Goal: Task Accomplishment & Management: Complete application form

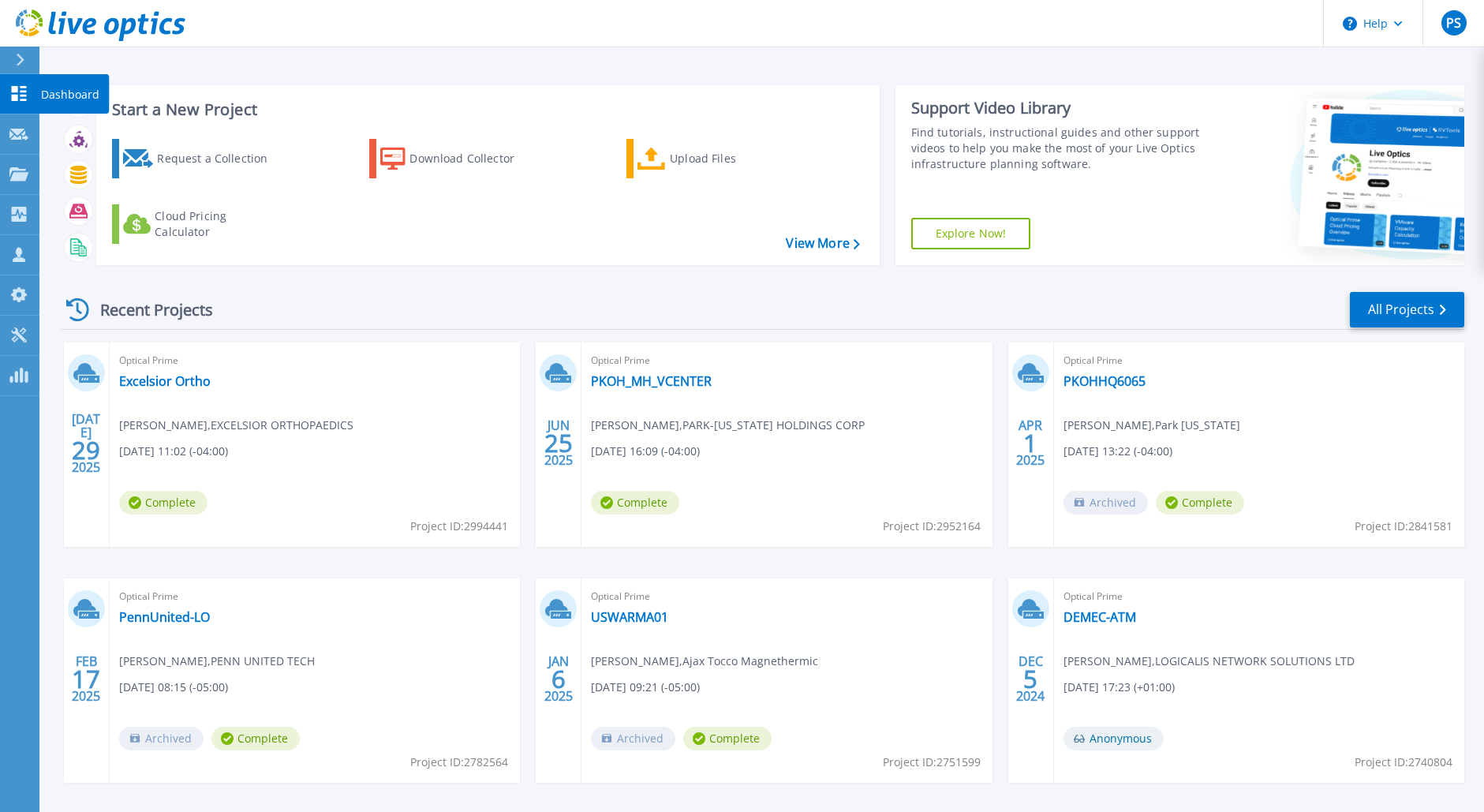
click at [17, 95] on icon at bounding box center [20, 94] width 15 height 15
click at [26, 61] on div at bounding box center [27, 60] width 26 height 26
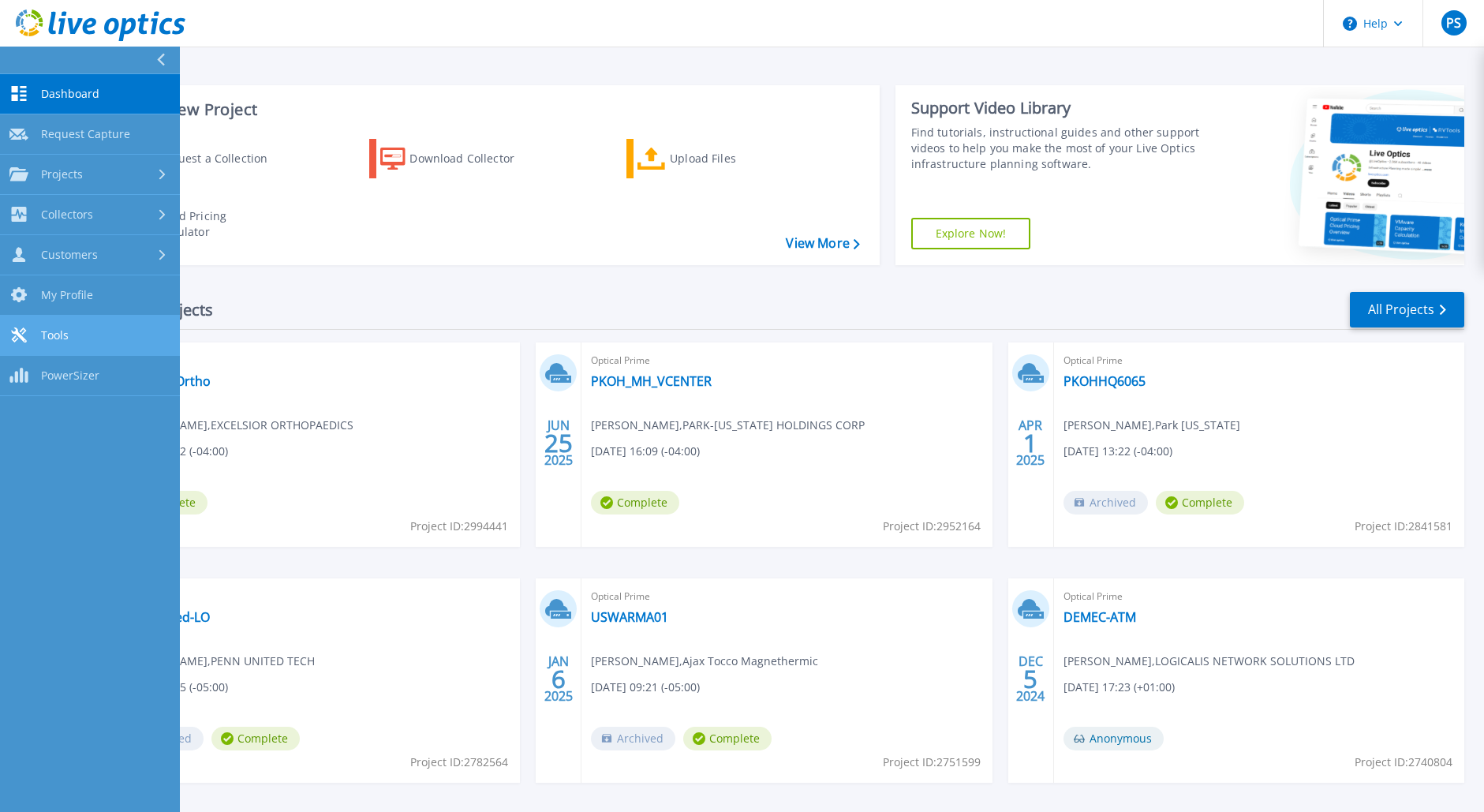
click at [64, 335] on span "Tools" at bounding box center [55, 335] width 27 height 15
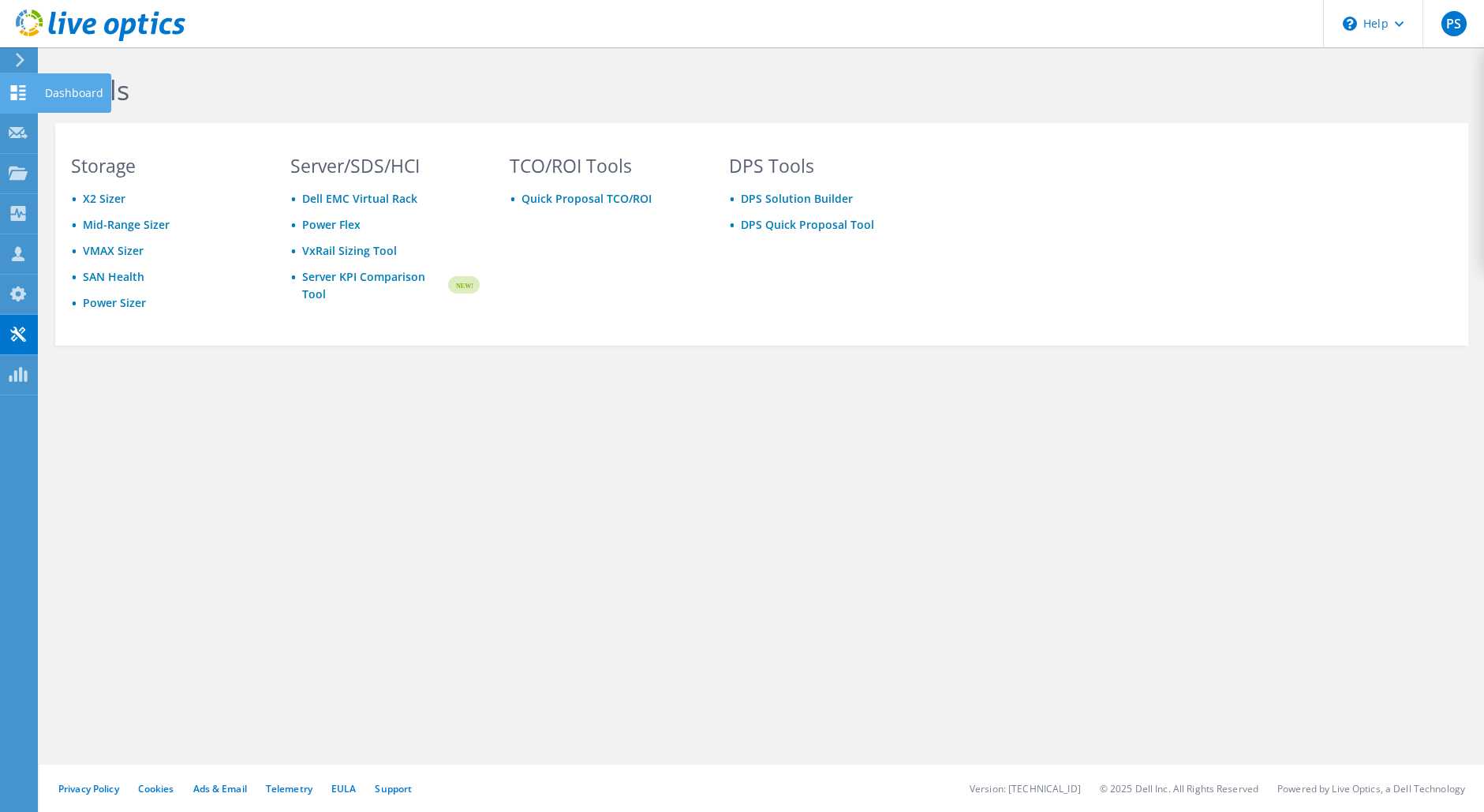
click at [57, 94] on div "Dashboard" at bounding box center [73, 93] width 74 height 39
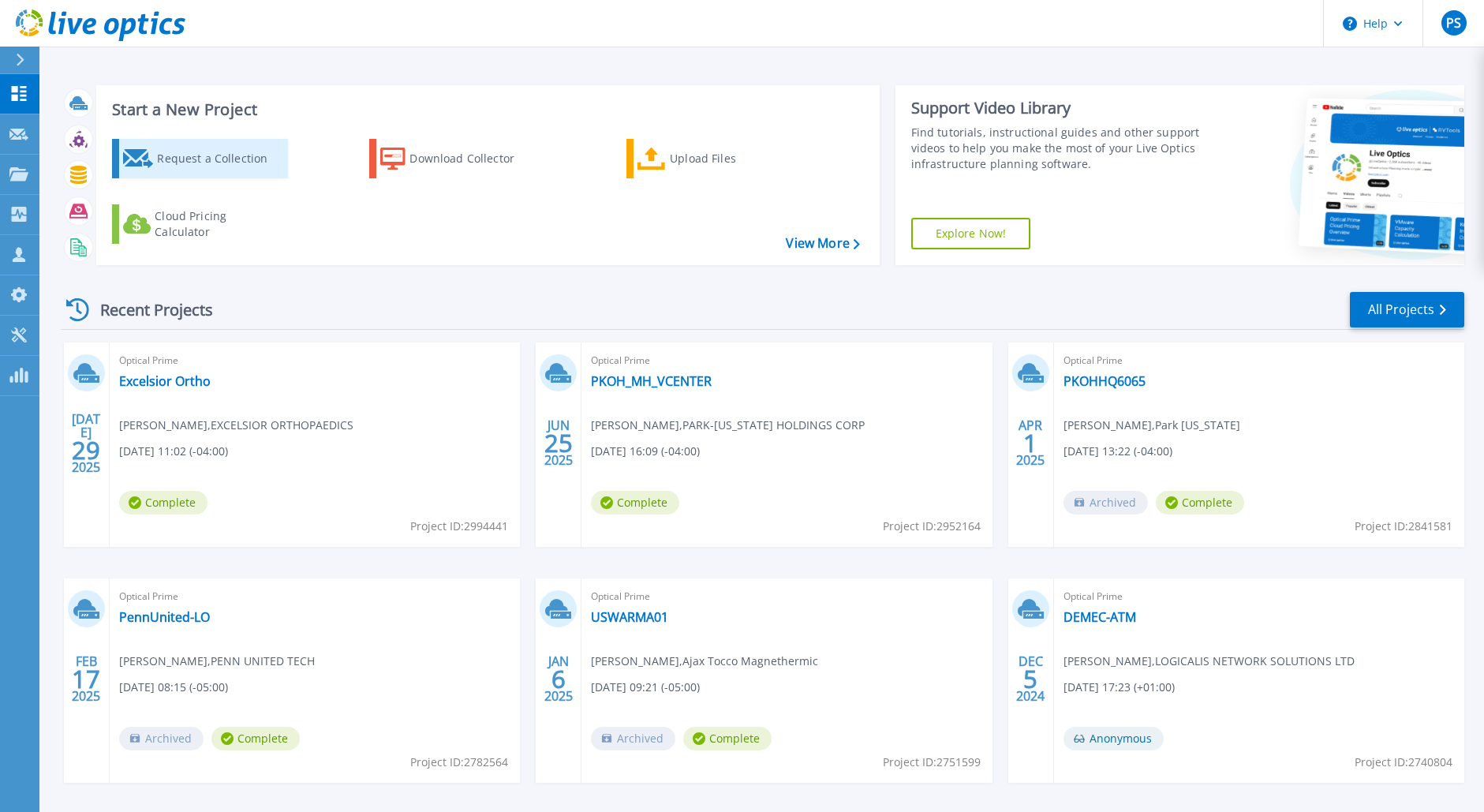
click at [158, 159] on div "Request a Collection" at bounding box center [220, 158] width 126 height 32
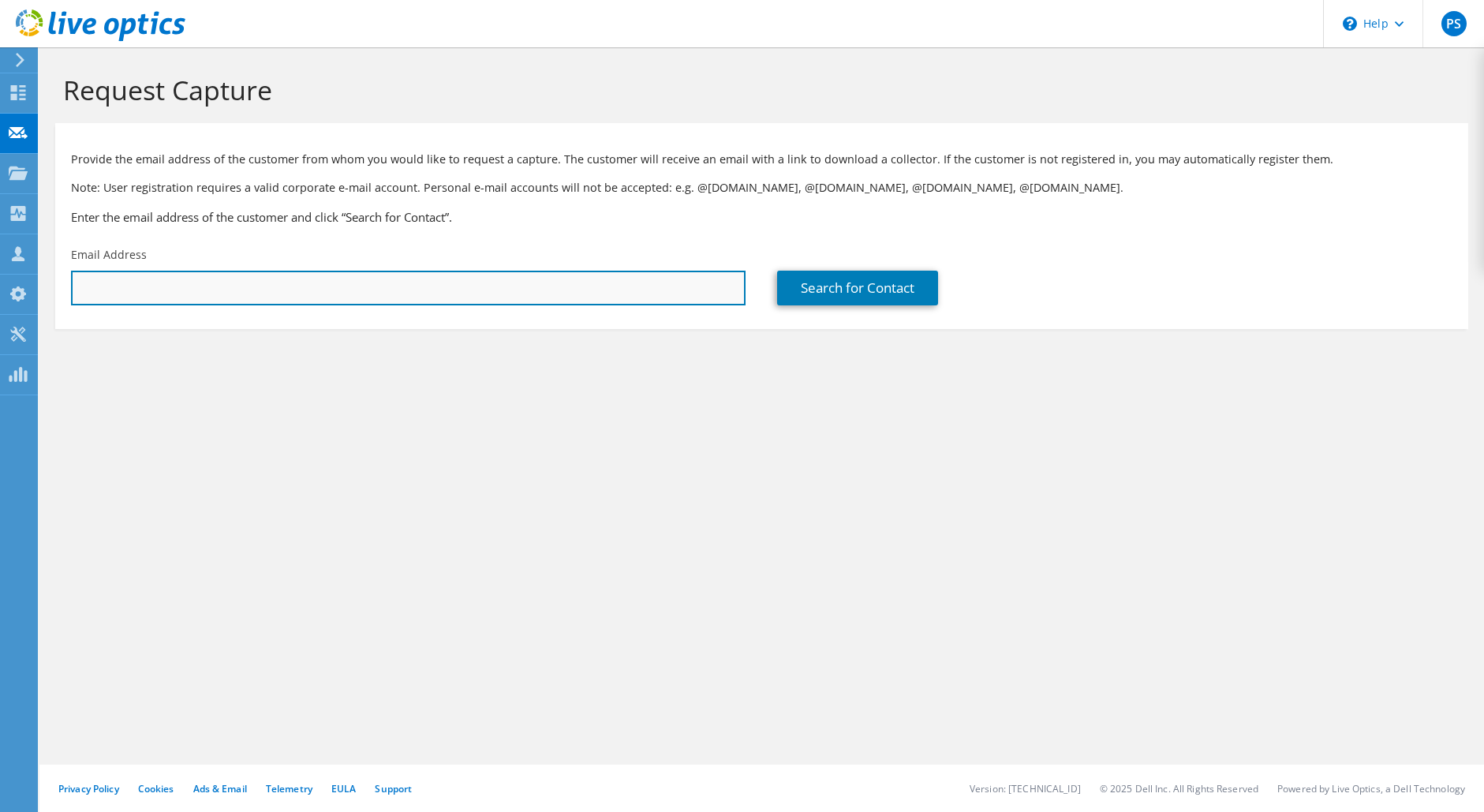
click at [161, 294] on input "text" at bounding box center [408, 288] width 675 height 35
paste input "[PERSON_NAME][EMAIL_ADDRESS][PERSON_NAME][DOMAIN_NAME]"
type input "[PERSON_NAME][EMAIL_ADDRESS][PERSON_NAME][DOMAIN_NAME]"
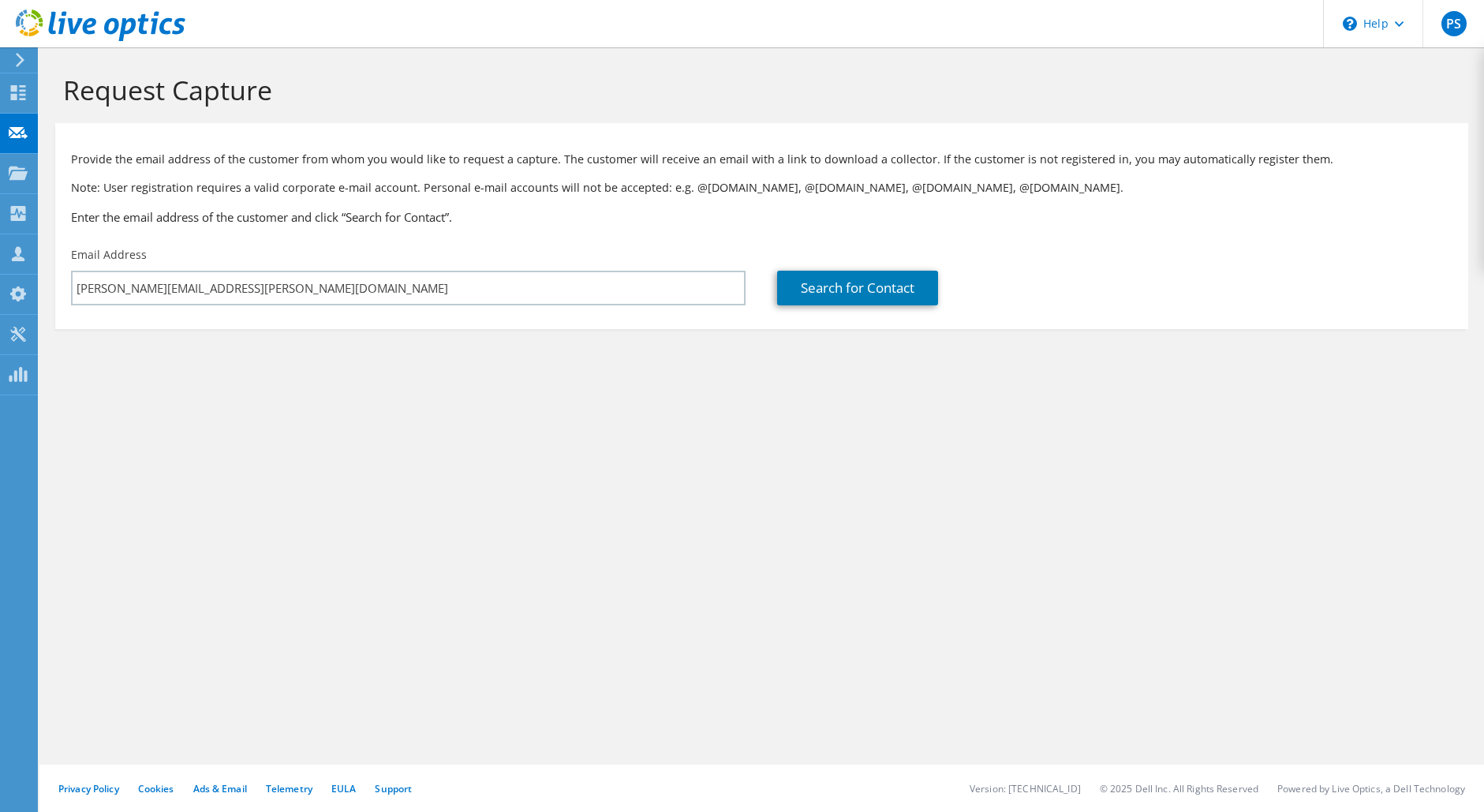
click at [542, 237] on div "Provide the email address of the customer from whom you would like to request a…" at bounding box center [762, 184] width 1413 height 108
click at [821, 283] on link "Search for Contact" at bounding box center [857, 288] width 161 height 35
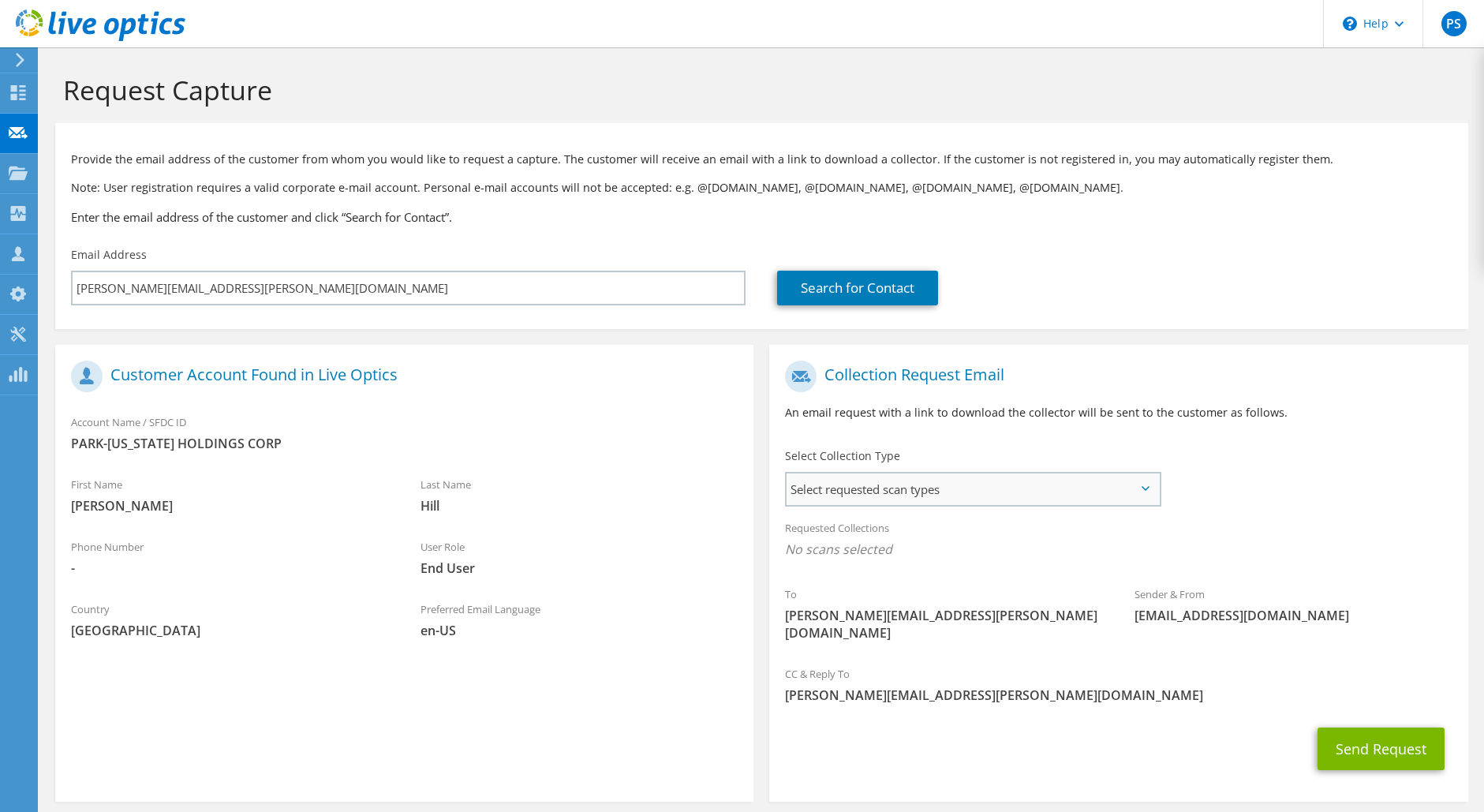
click at [1153, 498] on span "Select requested scan types" at bounding box center [973, 489] width 372 height 32
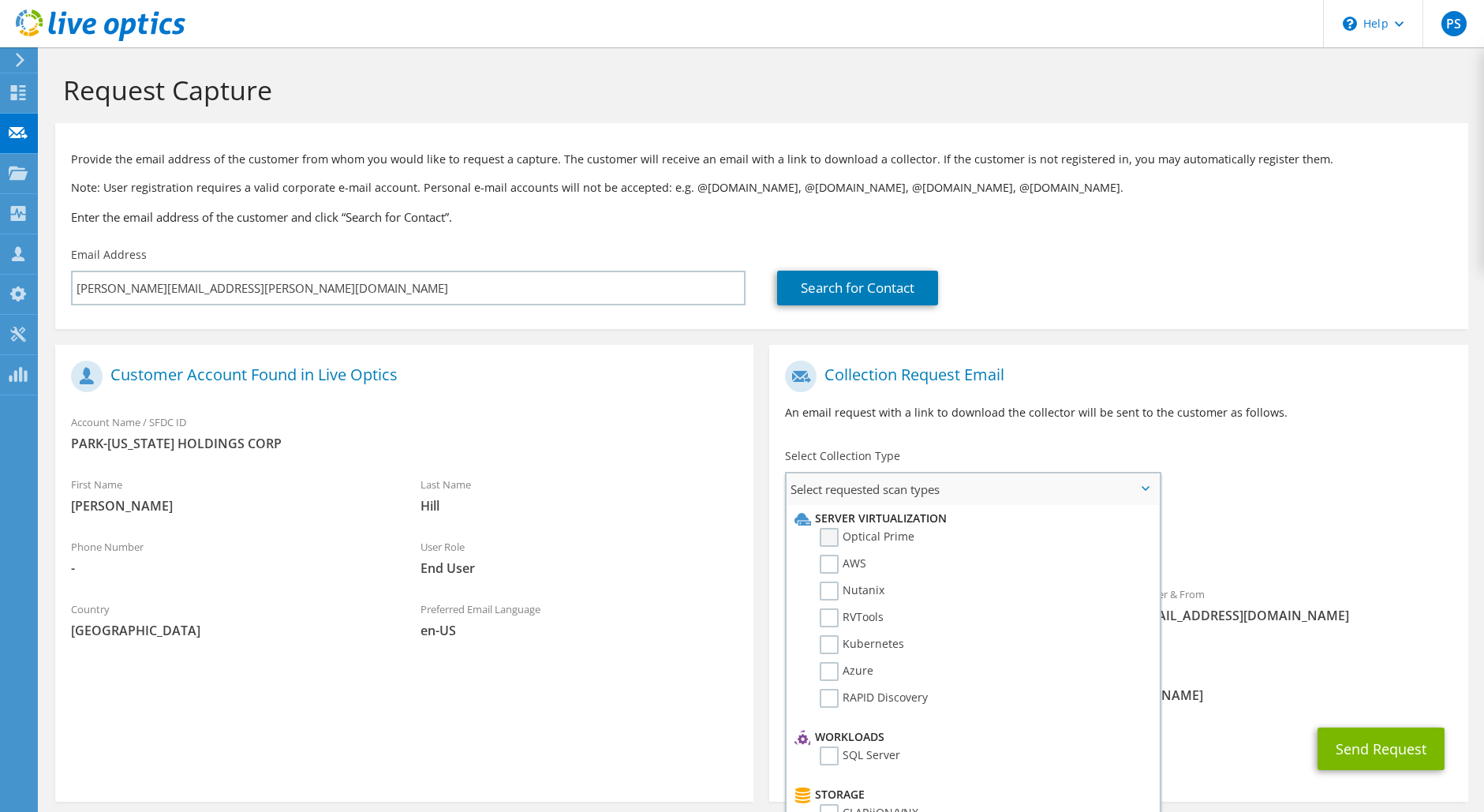
click at [830, 535] on label "Optical Prime" at bounding box center [867, 537] width 95 height 19
click at [0, 0] on input "Optical Prime" at bounding box center [0, 0] width 0 height 0
click at [1368, 733] on button "Send Request" at bounding box center [1381, 754] width 127 height 43
